Goal: Find specific page/section: Find specific page/section

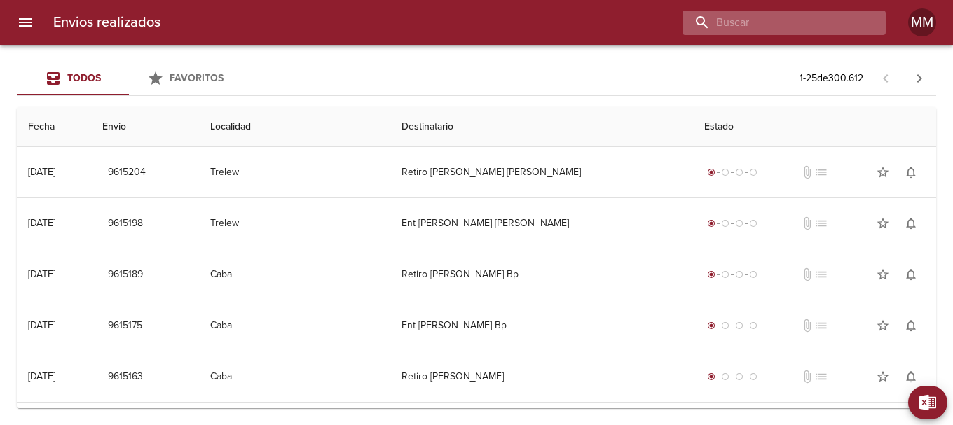
click at [805, 24] on input "buscar" at bounding box center [772, 23] width 179 height 25
paste input "[PERSON_NAME]"
type input "[PERSON_NAME]"
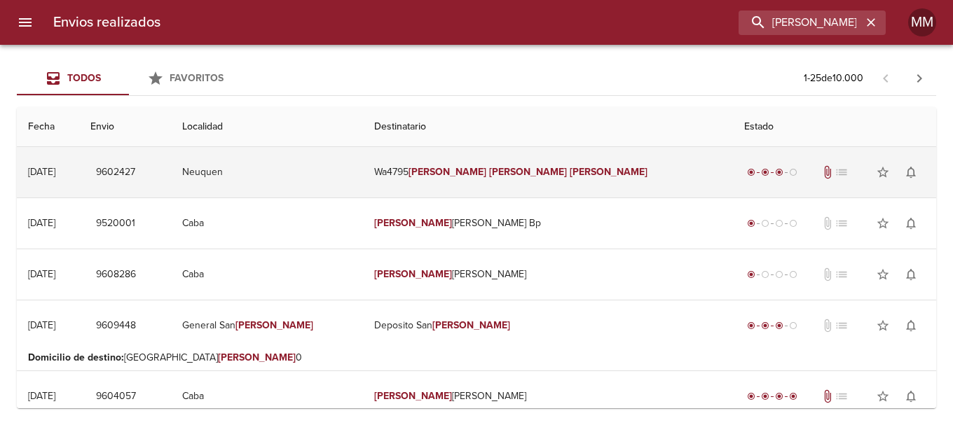
click at [470, 173] on em "[PERSON_NAME]" at bounding box center [448, 172] width 78 height 12
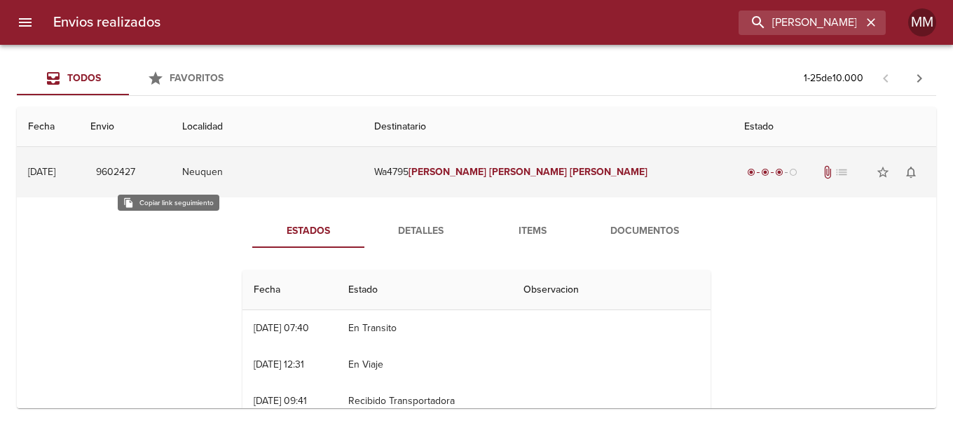
click at [135, 172] on span "9602427" at bounding box center [115, 173] width 39 height 18
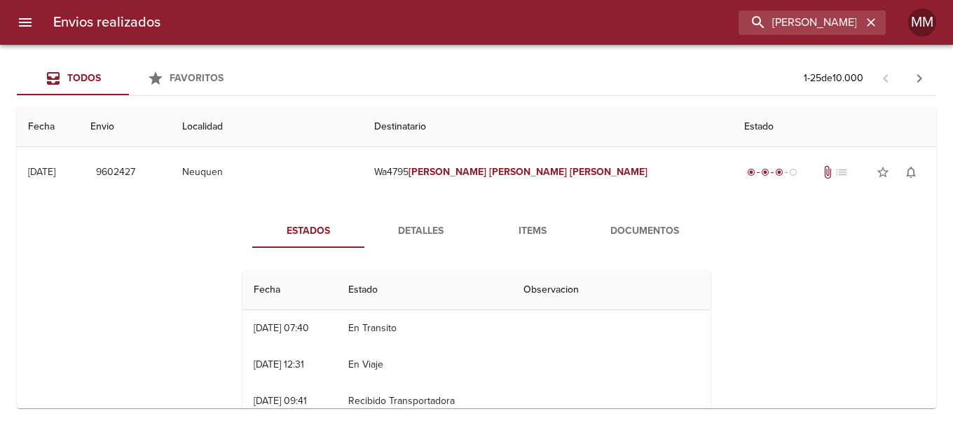
click at [659, 233] on span "Documentos" at bounding box center [644, 232] width 95 height 18
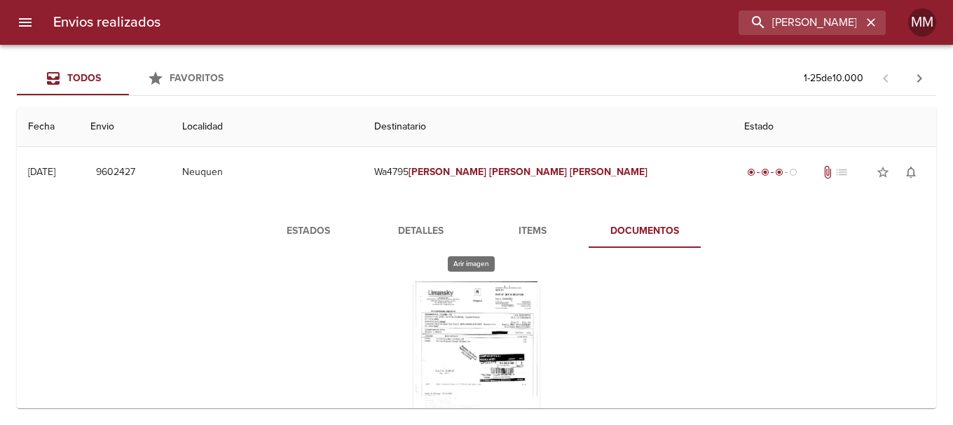
scroll to position [140, 0]
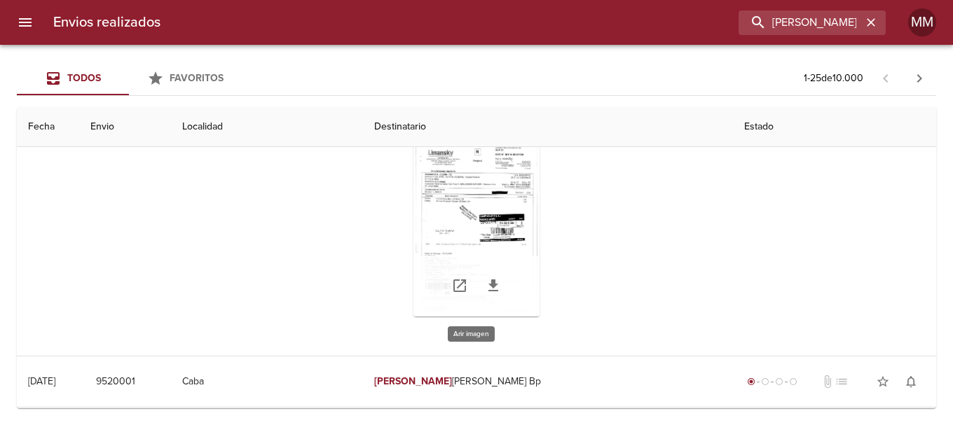
click at [474, 196] on div "Tabla de envíos del cliente" at bounding box center [476, 229] width 126 height 175
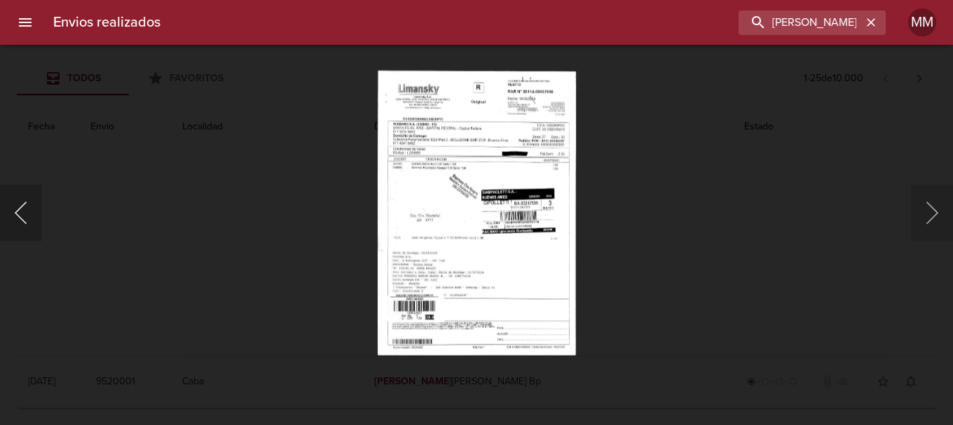
click at [22, 211] on button "Anterior" at bounding box center [21, 213] width 42 height 56
click at [933, 214] on button "Siguiente" at bounding box center [932, 213] width 42 height 56
